Goal: Find specific page/section: Find specific page/section

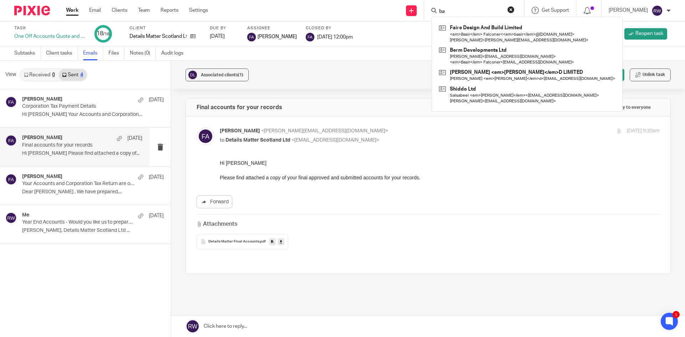
type input "b"
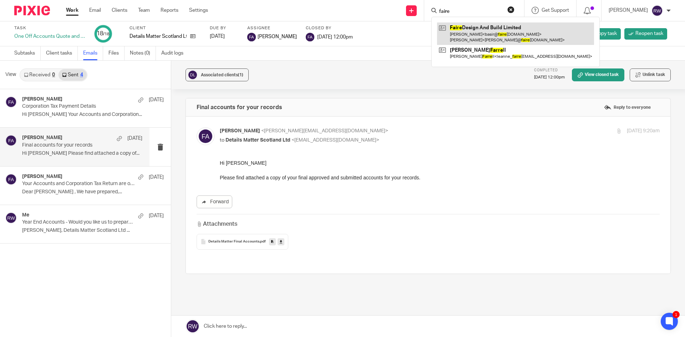
type input "faire"
click at [477, 35] on link at bounding box center [515, 33] width 157 height 22
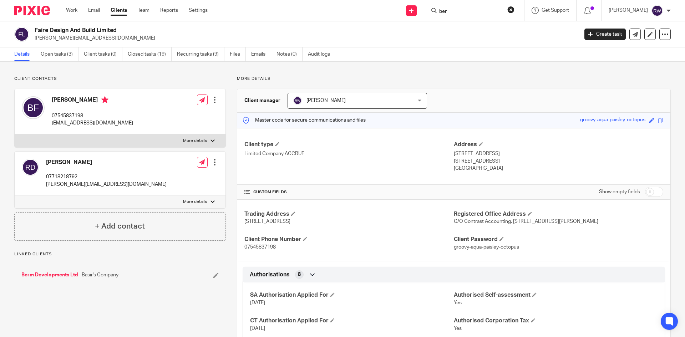
type input "berm"
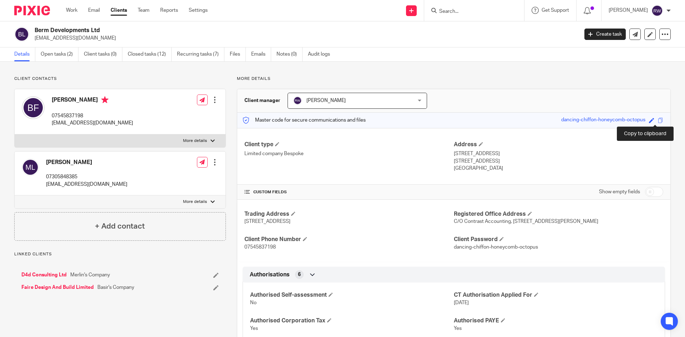
click at [658, 120] on span at bounding box center [660, 120] width 5 height 5
